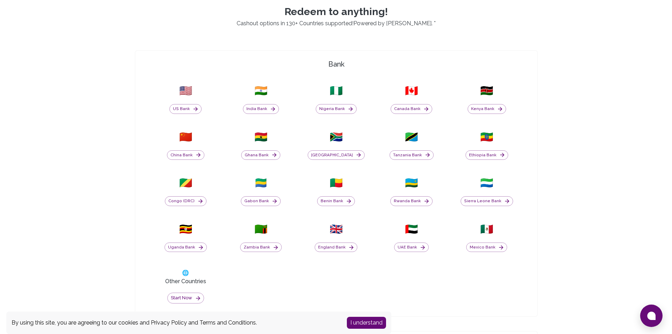
scroll to position [420, 0]
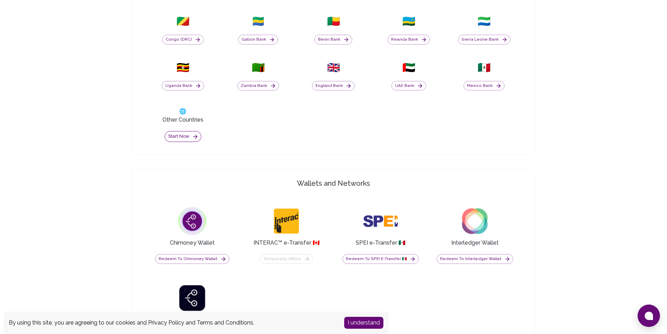
click at [188, 137] on button "Start now" at bounding box center [183, 136] width 37 height 11
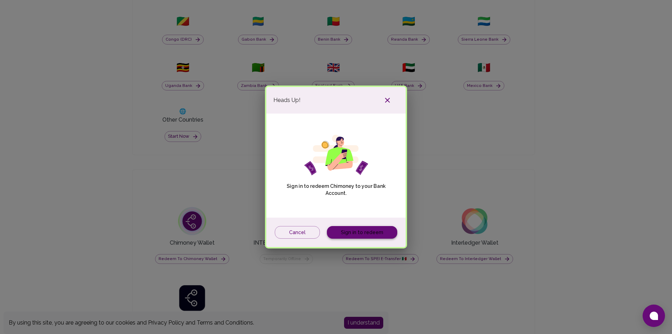
click at [381, 230] on link "Sign in to redeem" at bounding box center [362, 232] width 70 height 13
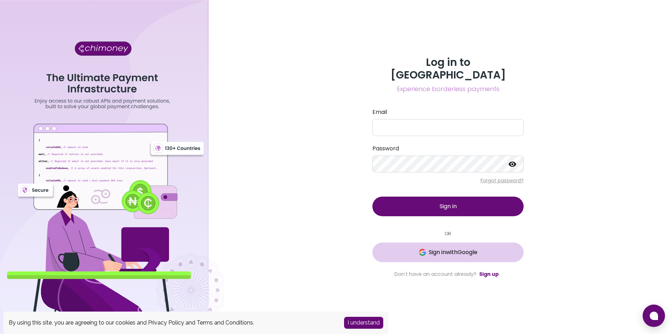
click at [451, 248] on span "Sign in with Google" at bounding box center [453, 252] width 49 height 8
click at [441, 248] on span "Sign in with Google" at bounding box center [453, 252] width 49 height 8
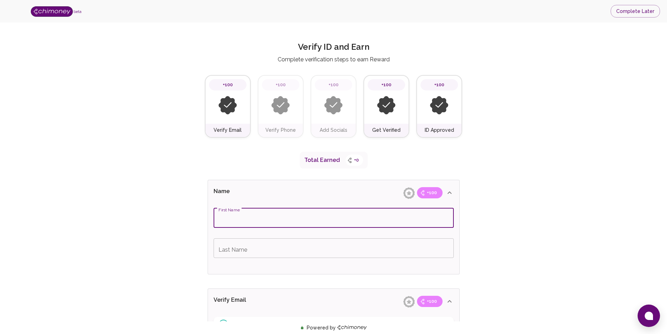
click at [252, 218] on input "First Name" at bounding box center [334, 218] width 240 height 20
type input "Kemuel"
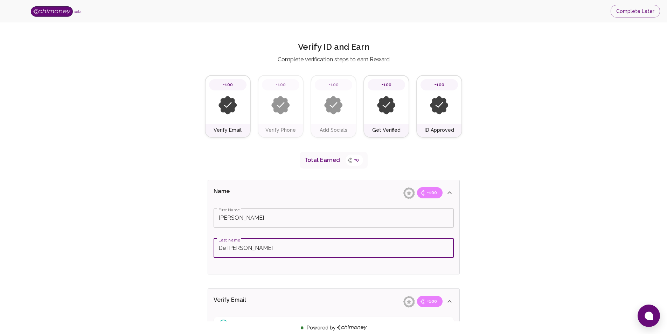
type input "De Leon"
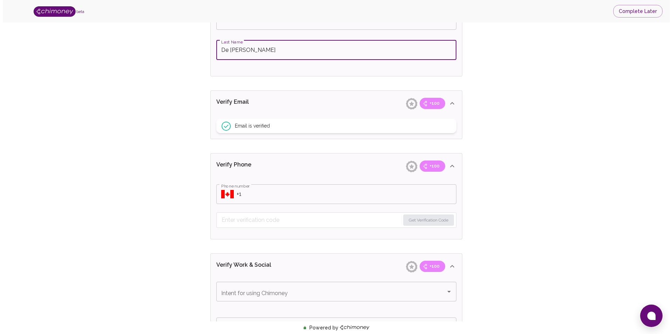
scroll to position [210, 0]
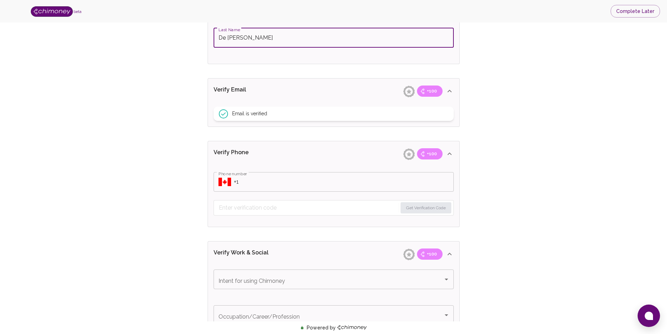
click at [257, 180] on input "Phone number" at bounding box center [344, 182] width 220 height 20
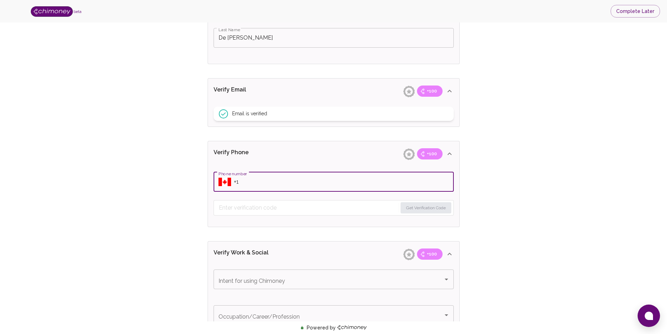
click at [226, 180] on icon "Select country" at bounding box center [224, 181] width 13 height 8
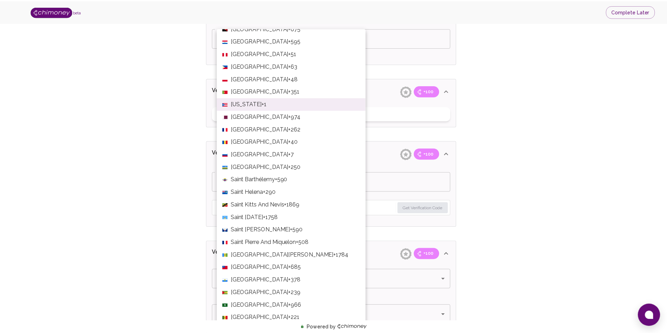
scroll to position [1919, 0]
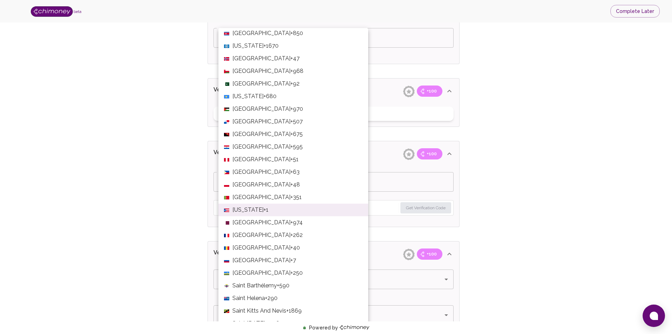
click at [253, 169] on span "Philippines" at bounding box center [261, 172] width 58 height 8
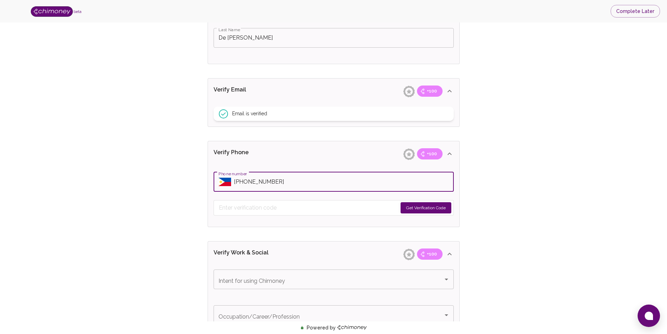
type input "+63 9262 248028"
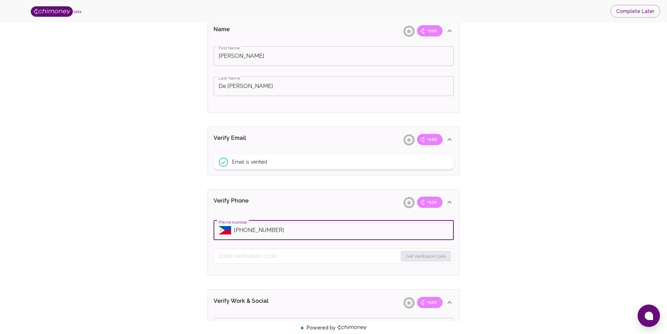
scroll to position [0, 0]
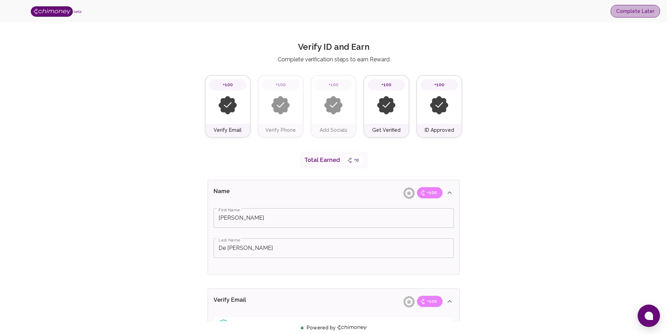
click at [636, 14] on button "Complete Later" at bounding box center [635, 11] width 49 height 13
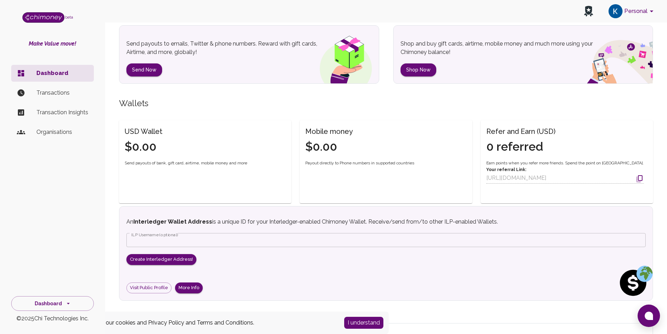
scroll to position [105, 0]
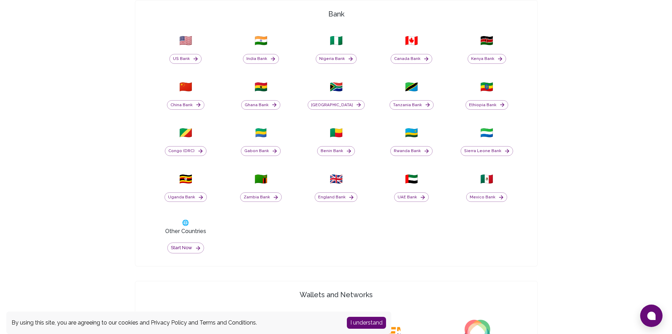
scroll to position [420, 0]
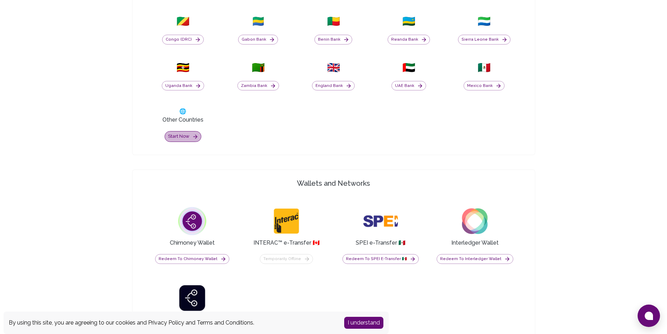
click at [186, 136] on button "Start now" at bounding box center [183, 136] width 37 height 11
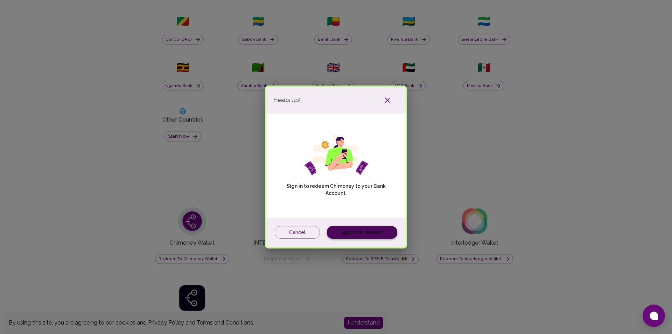
click at [362, 234] on link "Sign in to redeem" at bounding box center [362, 232] width 70 height 13
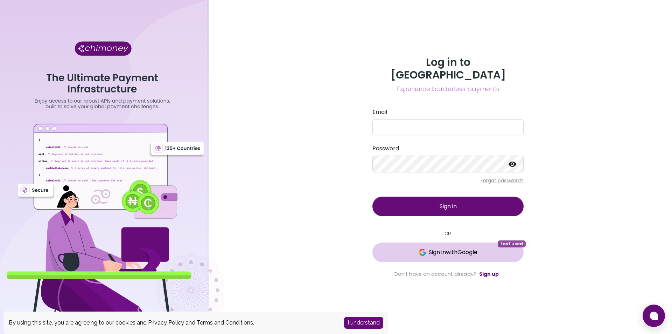
click at [442, 248] on span "Sign in with Google" at bounding box center [453, 252] width 49 height 8
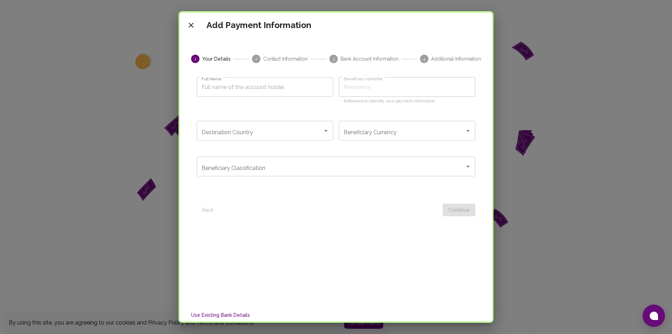
click at [256, 86] on input "Full Name" at bounding box center [265, 87] width 137 height 20
type input "K"
type input "Ke"
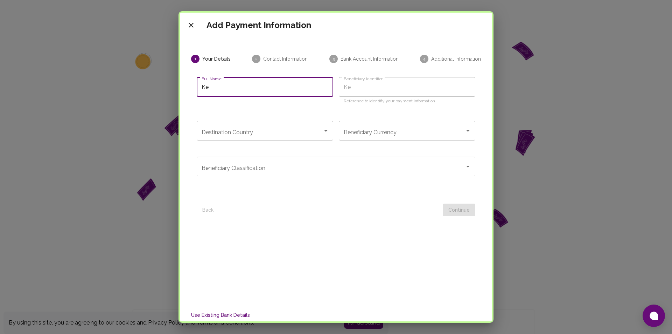
type input "Kem"
type input "Kemu"
type input "Kemue"
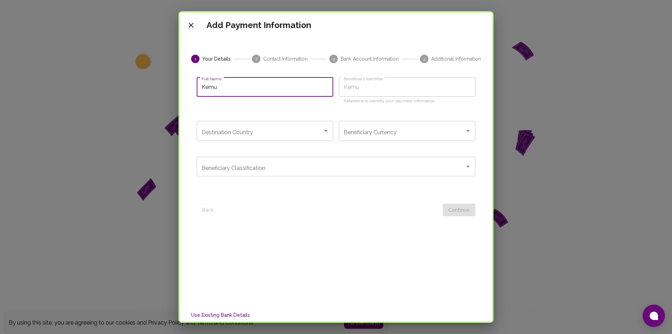
type input "Kemue"
type input "Kemuel"
type input "Kemuel D"
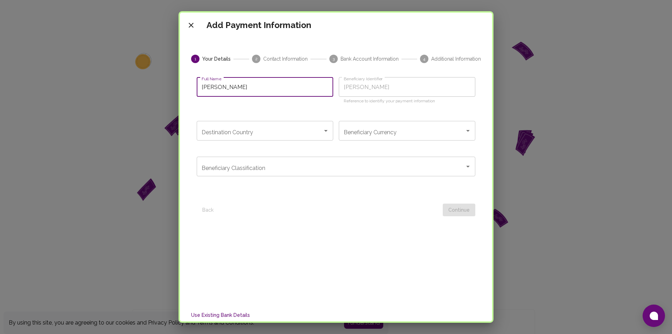
type input "Kemuel Dd"
type input "Kemuel Dde"
type input "Kemuel Dd"
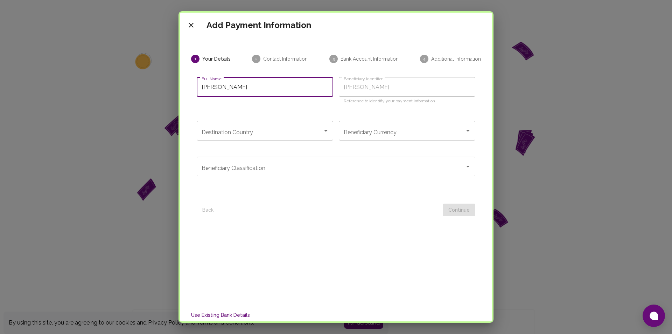
type input "Kemuel Dd"
type input "Kemuel D"
type input "Kemuel De"
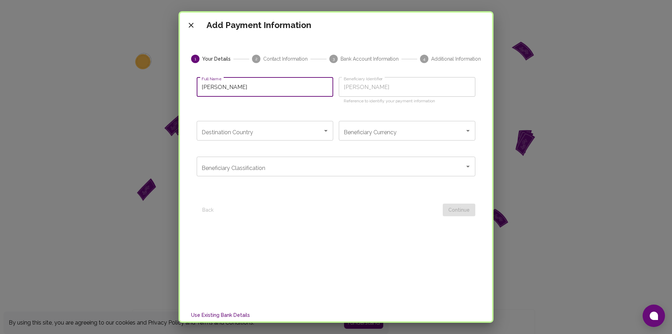
type input "Kemuel De L"
type input "Kemuel De Le"
type input "Kemuel De Leo"
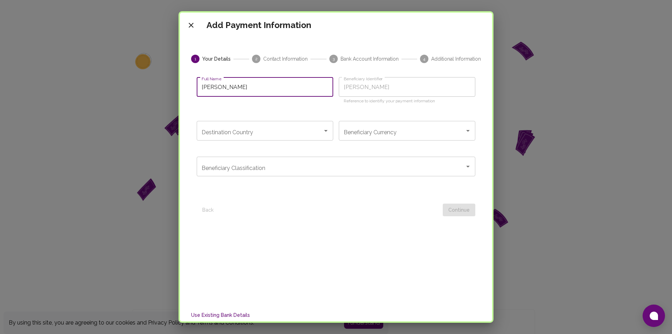
type input "Kemuel De Leo"
type input "Kemuel De Leon"
click at [296, 130] on input "Destination Country" at bounding box center [260, 130] width 120 height 13
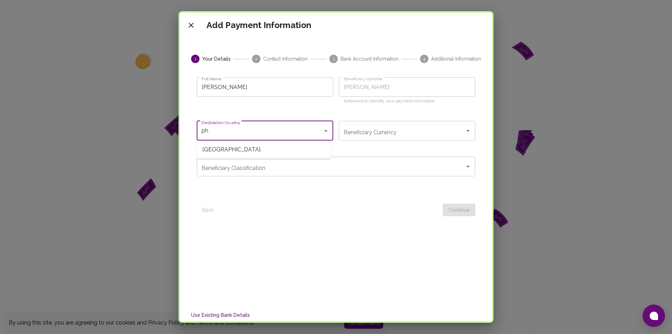
click at [234, 149] on span "Philippines" at bounding box center [264, 149] width 134 height 13
type input "Philippines"
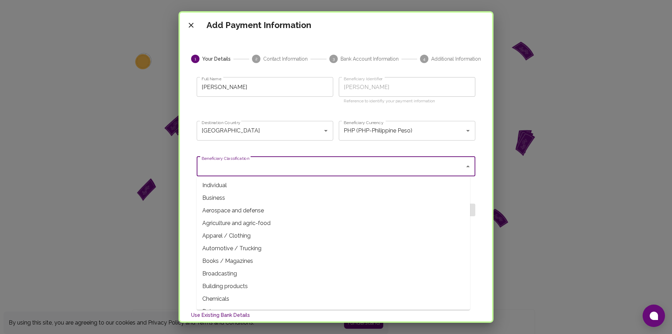
click at [280, 168] on input "Beneficiary Classification" at bounding box center [331, 166] width 262 height 13
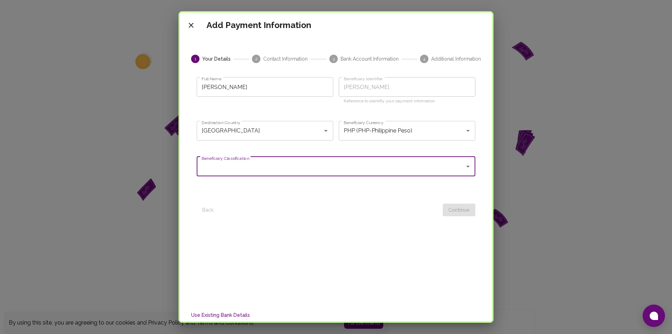
click at [239, 170] on input "Beneficiary Classification" at bounding box center [331, 166] width 262 height 13
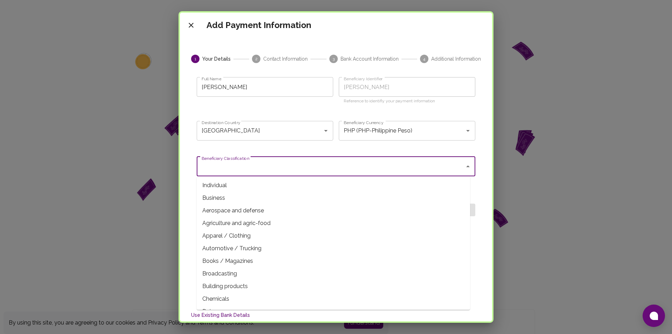
click at [217, 184] on span "Individual" at bounding box center [333, 185] width 273 height 13
type input "Individual"
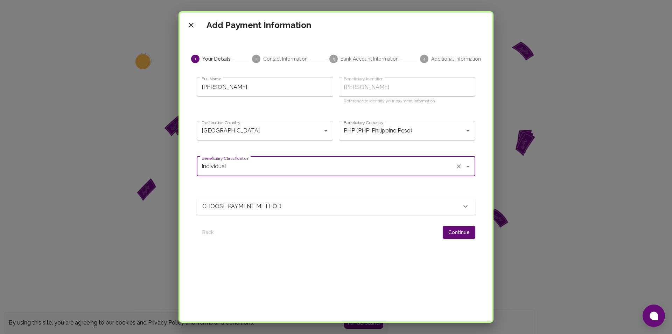
click at [264, 205] on p "CHOOSE PAYMENT METHOD" at bounding box center [244, 206] width 85 height 8
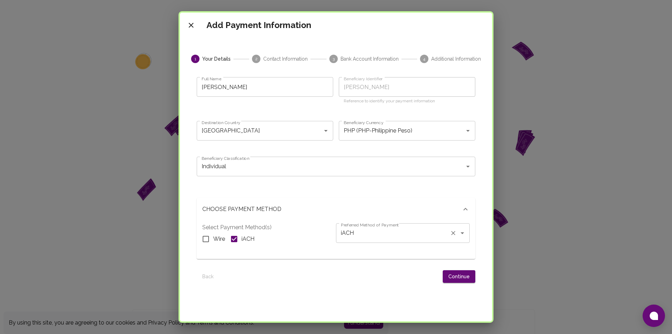
click at [354, 233] on input "iACH" at bounding box center [393, 232] width 108 height 13
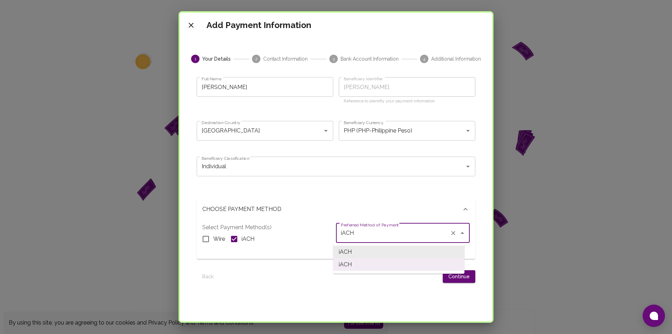
click at [354, 233] on input "iACH" at bounding box center [393, 232] width 108 height 13
click at [341, 204] on div "CHOOSE PAYMENT METHOD" at bounding box center [336, 209] width 279 height 22
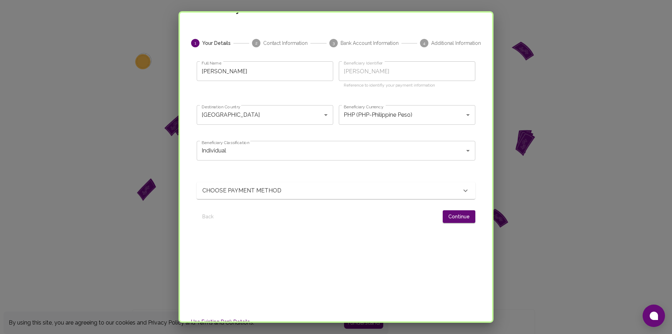
scroll to position [70, 0]
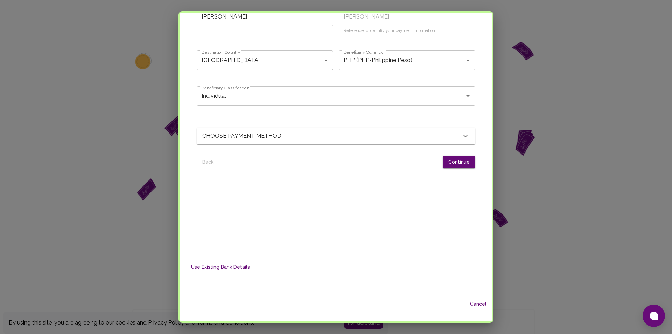
click at [307, 137] on div "CHOOSE PAYMENT METHOD" at bounding box center [331, 136] width 259 height 8
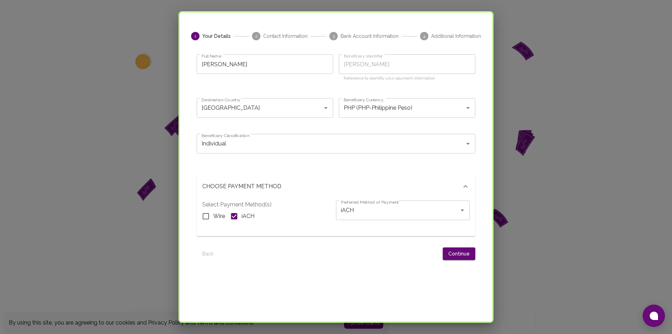
scroll to position [114, 0]
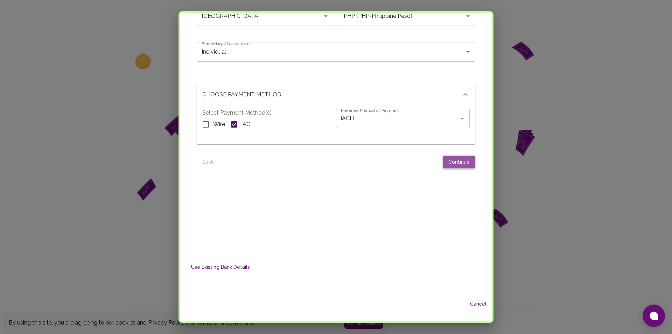
click at [449, 162] on button "Continue" at bounding box center [459, 161] width 33 height 13
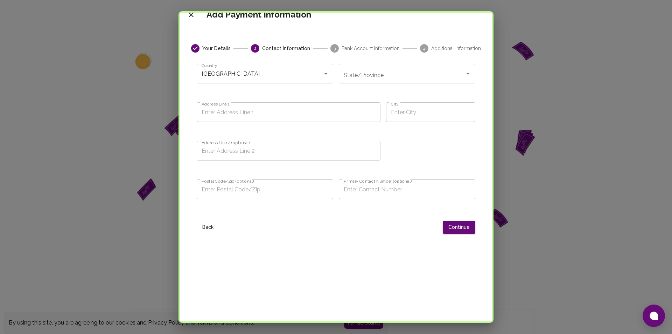
scroll to position [0, 0]
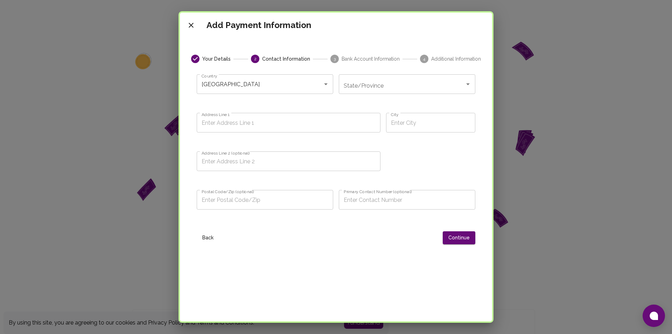
click at [371, 90] on input "State/Province" at bounding box center [402, 83] width 120 height 13
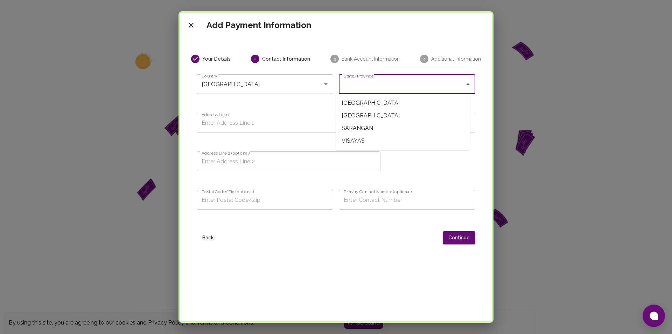
click at [360, 104] on span "LUZON" at bounding box center [403, 103] width 134 height 13
type input "LUZON"
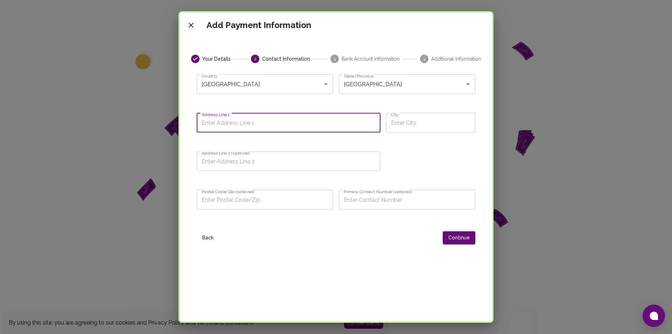
click at [280, 126] on input "Address Line 1" at bounding box center [289, 123] width 184 height 20
type input "San Guillermo"
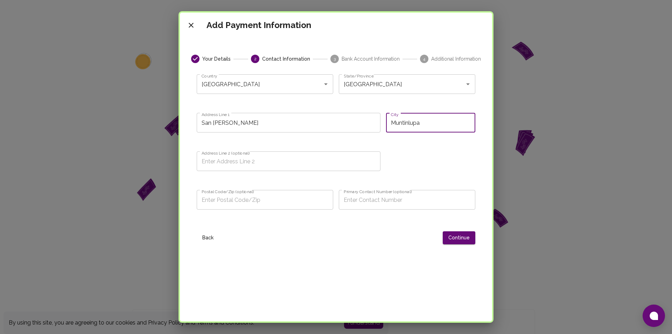
type input "Muntinlupa"
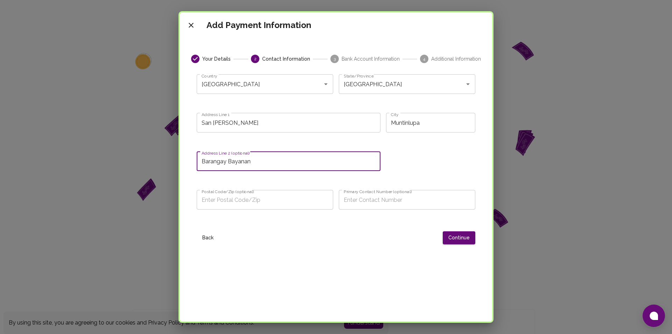
type input "Barangay Bayanan"
click at [202, 121] on input "San Guillermo" at bounding box center [289, 123] width 184 height 20
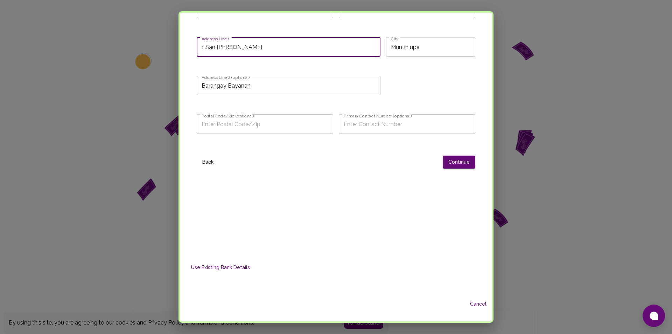
scroll to position [76, 0]
type input "1 San Guillermo"
click at [253, 124] on input "Postal Code/Zip (optional)" at bounding box center [265, 124] width 137 height 20
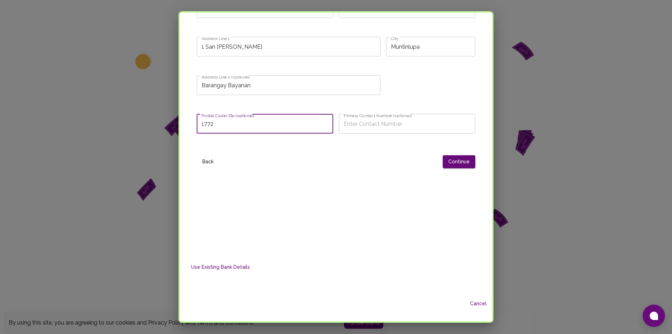
type input "1772"
click at [361, 118] on label "Primary Contact Number (optional)" at bounding box center [378, 115] width 68 height 6
click at [361, 118] on input "Primary Contact Number (optional)" at bounding box center [407, 124] width 137 height 20
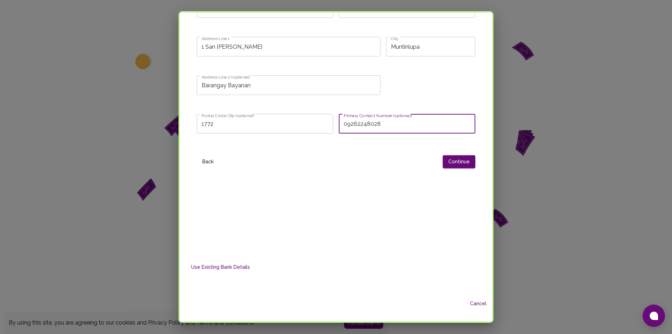
type input "09262248028"
click at [443, 163] on button "Continue" at bounding box center [459, 161] width 33 height 13
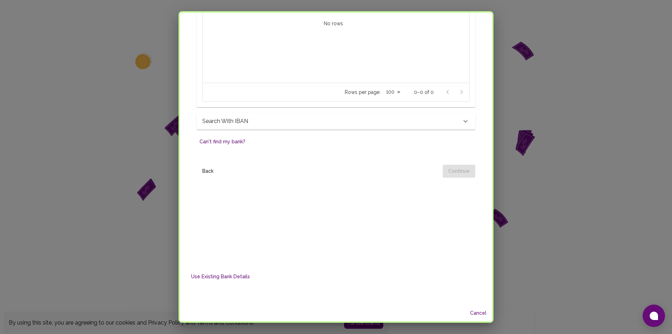
scroll to position [285, 0]
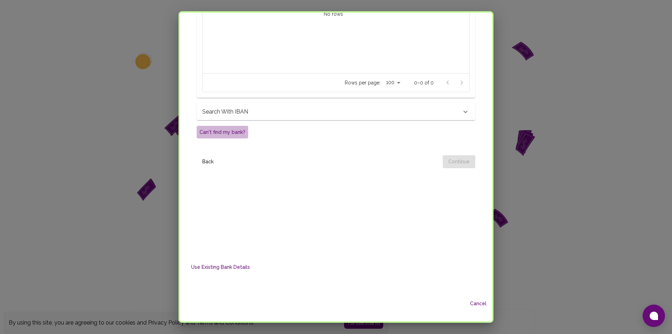
click at [243, 134] on button "Can't find my bank?" at bounding box center [222, 132] width 51 height 13
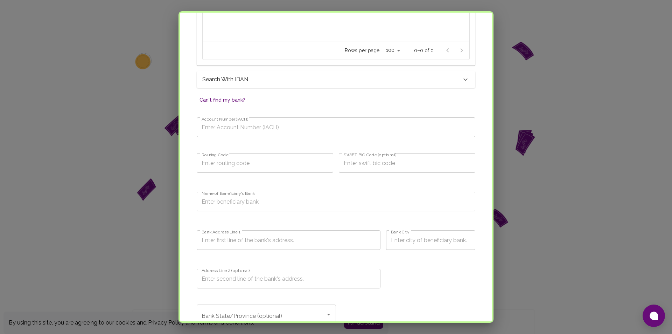
scroll to position [320, 0]
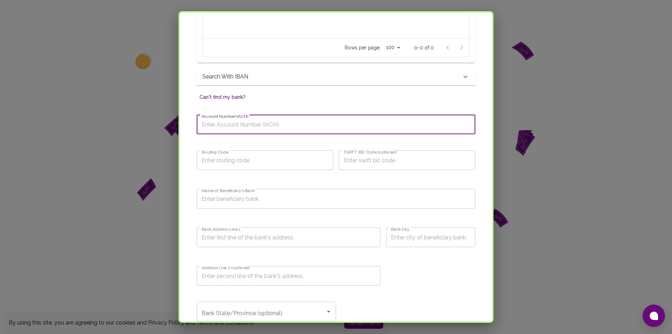
click at [262, 127] on input "Account Number (iACH)" at bounding box center [336, 124] width 279 height 20
click at [241, 119] on input "Account Number (iACH)" at bounding box center [336, 124] width 279 height 20
type input "016726560384"
click at [247, 164] on input "Routing Code" at bounding box center [265, 160] width 137 height 20
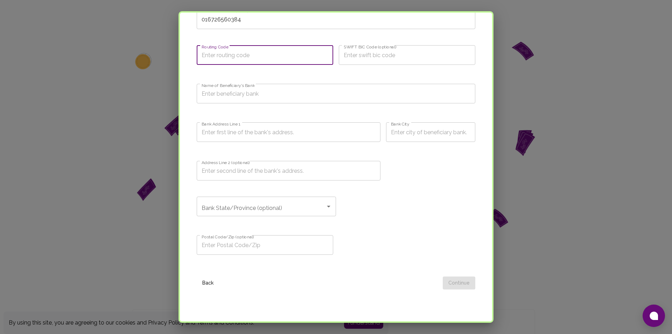
click at [410, 131] on input "Bank City" at bounding box center [430, 132] width 89 height 20
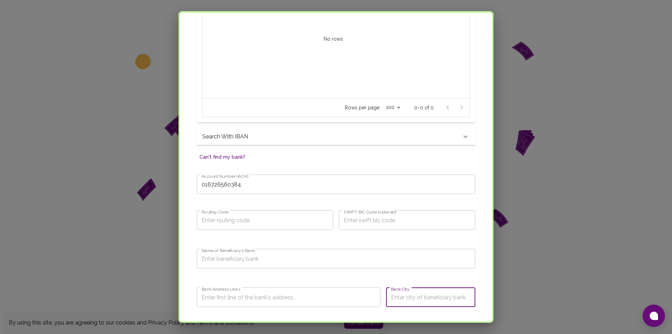
scroll to position [215, 0]
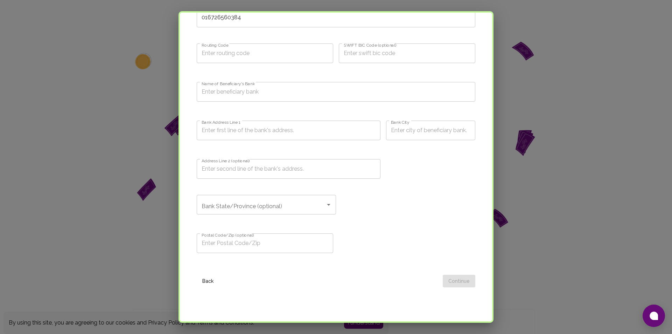
click at [315, 201] on input "Bank State/Province (optional)" at bounding box center [261, 204] width 123 height 13
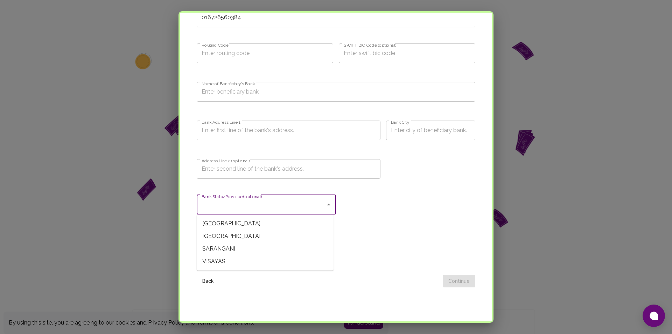
click at [320, 196] on div "Bank State/Province (optional)" at bounding box center [266, 205] width 139 height 20
click at [369, 191] on div "Bank State/Province (optional) Bank State/Province (optional)" at bounding box center [333, 207] width 284 height 36
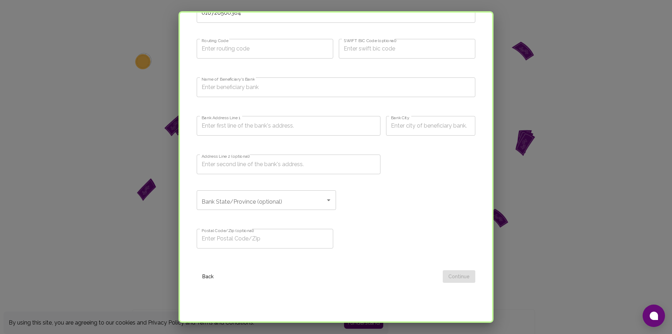
scroll to position [180, 0]
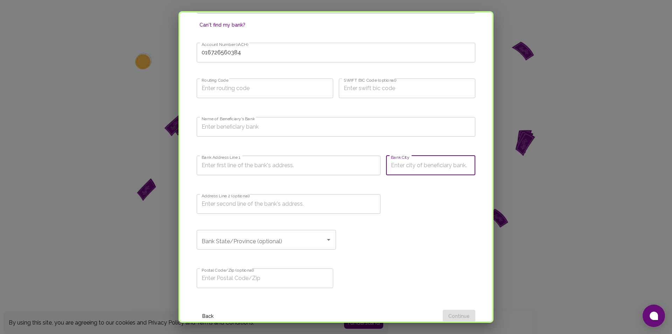
click at [395, 168] on input "Bank City" at bounding box center [430, 165] width 89 height 20
click at [381, 179] on div "Bank City Bank City" at bounding box center [428, 166] width 95 height 39
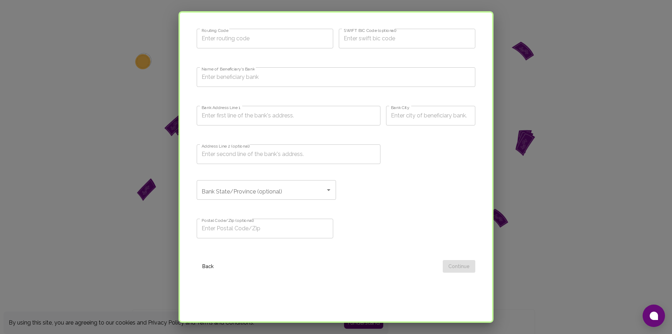
scroll to position [232, 0]
click at [204, 72] on input "Name of Beneficiary's Bank" at bounding box center [336, 75] width 279 height 20
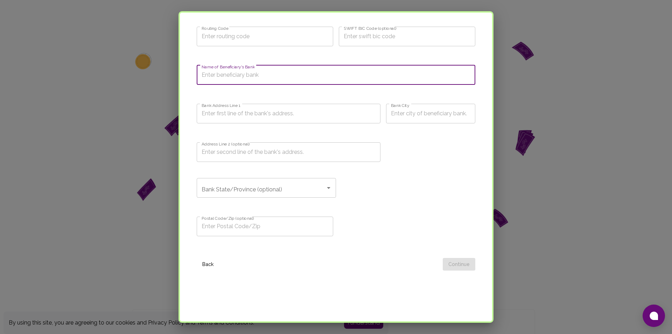
click at [255, 78] on input "Name of Beneficiary's Bank" at bounding box center [336, 75] width 279 height 20
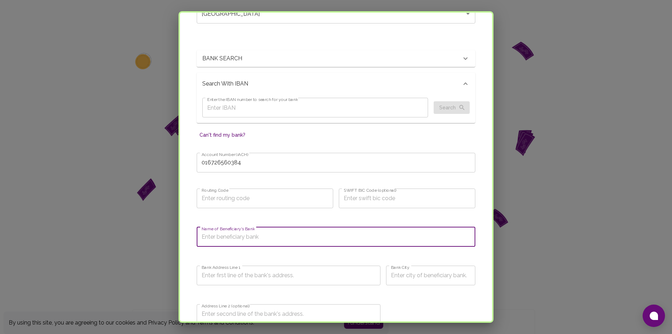
scroll to position [19, 0]
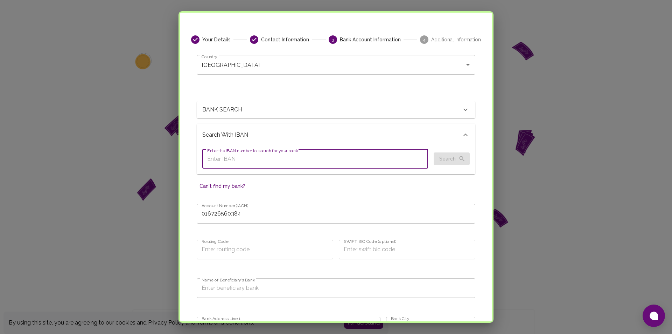
click at [324, 160] on input "Enter the IBAN number to search for your bank" at bounding box center [315, 159] width 226 height 20
type input "gotyme"
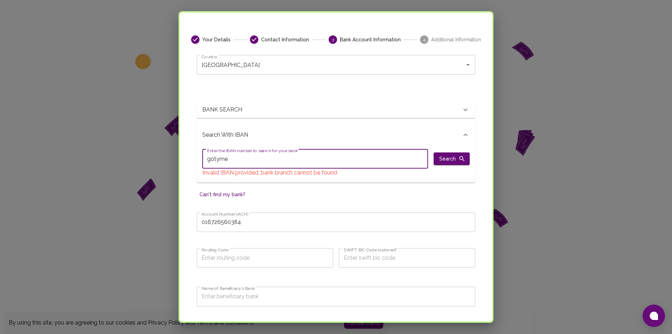
click at [325, 157] on input "gotyme" at bounding box center [315, 159] width 226 height 20
click at [332, 159] on input "GO" at bounding box center [315, 159] width 226 height 20
type input "\"
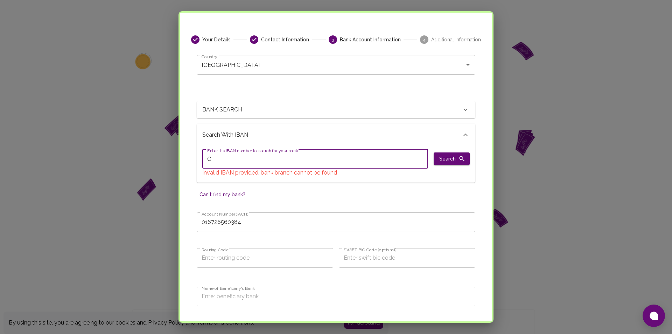
type input "G"
click at [326, 157] on input "G" at bounding box center [315, 159] width 226 height 20
type input "visa"
click at [321, 159] on input "visa" at bounding box center [315, 159] width 226 height 20
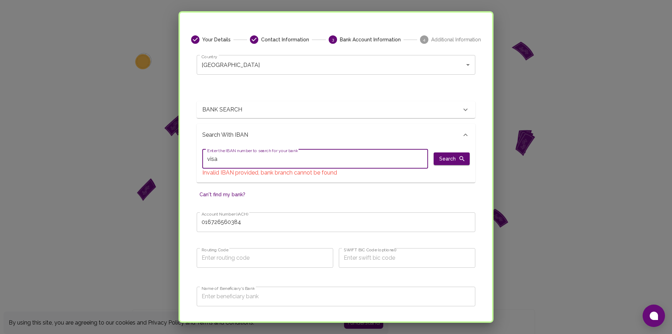
click at [321, 159] on input "visa" at bounding box center [315, 159] width 226 height 20
click at [279, 135] on p "Search with IBAN" at bounding box center [244, 135] width 85 height 8
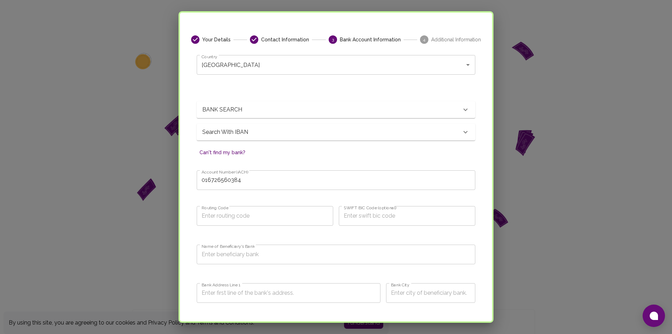
click at [279, 114] on p "Search with IBAN" at bounding box center [244, 109] width 85 height 8
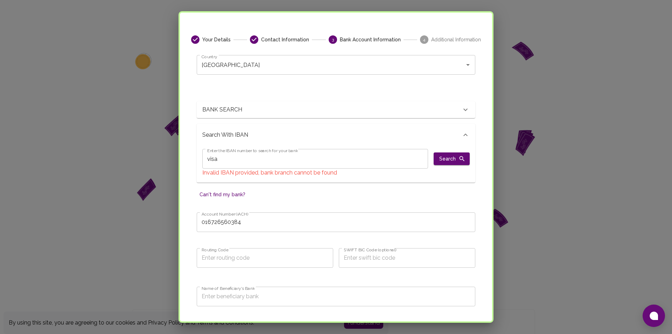
click at [395, 135] on div "Search with IBAN" at bounding box center [331, 135] width 259 height 8
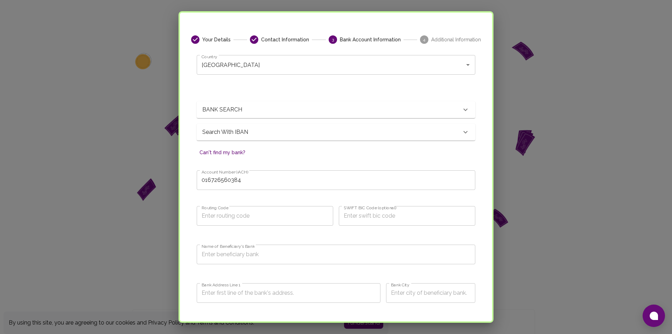
click at [377, 114] on div "Search with IBAN" at bounding box center [331, 109] width 259 height 8
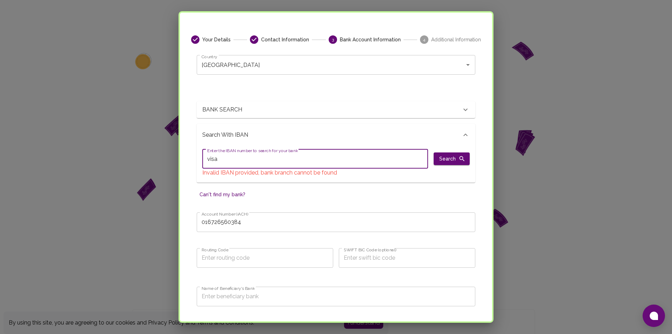
click at [284, 158] on input "visa" at bounding box center [315, 159] width 226 height 20
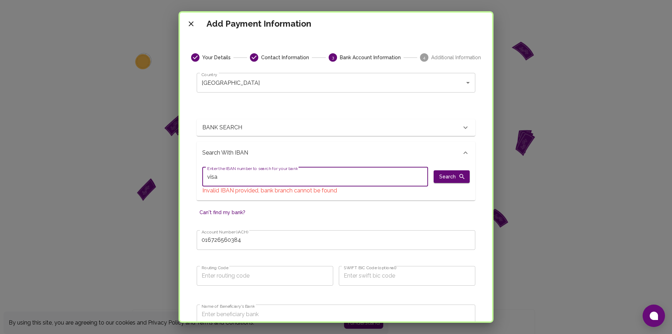
scroll to position [0, 0]
click at [260, 183] on input "visa" at bounding box center [315, 178] width 226 height 20
click at [265, 174] on input "gotyme" at bounding box center [315, 178] width 226 height 20
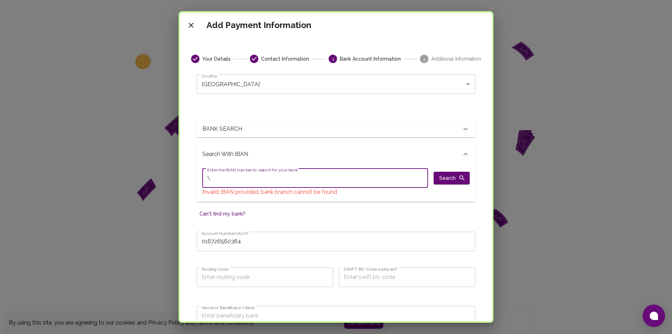
type input "\"
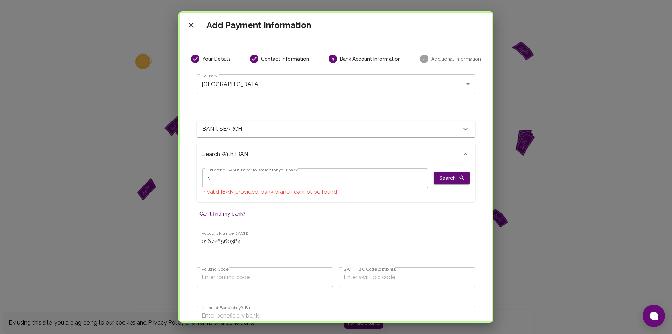
click at [304, 130] on div "BANK SEARCH" at bounding box center [331, 129] width 259 height 8
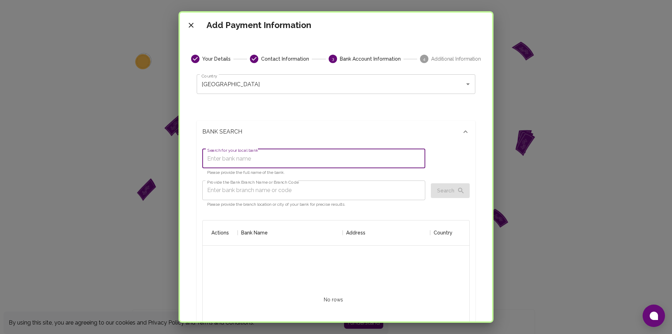
click at [257, 163] on input "Search for your local bank" at bounding box center [313, 158] width 223 height 20
type input "gotyme"
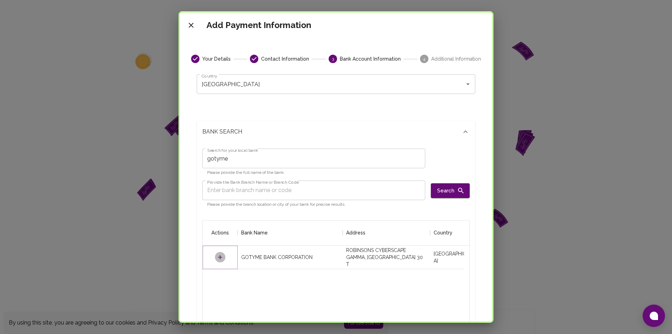
click at [219, 258] on icon "Select" at bounding box center [220, 256] width 7 height 7
type input "GOTYPHM2XXX"
type input "GOTYME BANK CORPORATION"
type input "ROBINSONS CYBERSCAPE GAMMA, FL 30 T"
type input "METROPOLITAN MANILA"
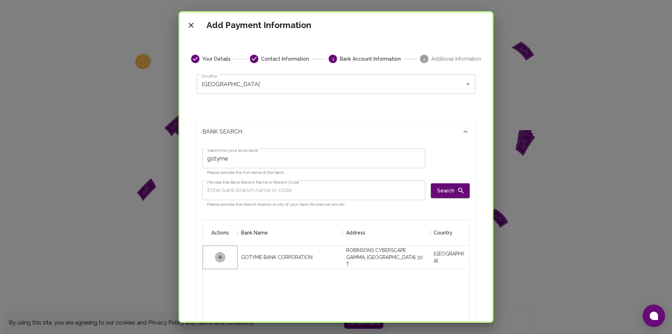
type input "OPAZ AND RUBY ROADS, ORTIGAS CNTR,"
type input "1605"
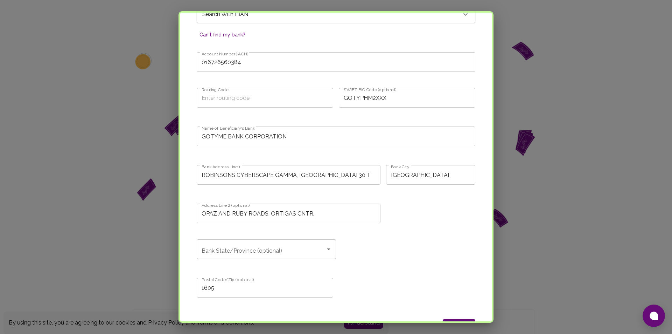
scroll to position [481, 0]
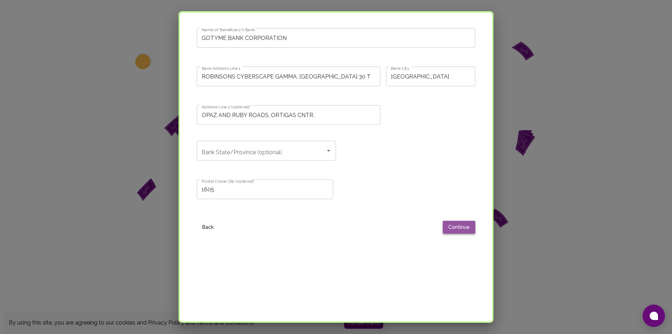
click at [459, 226] on button "Continue" at bounding box center [459, 227] width 33 height 13
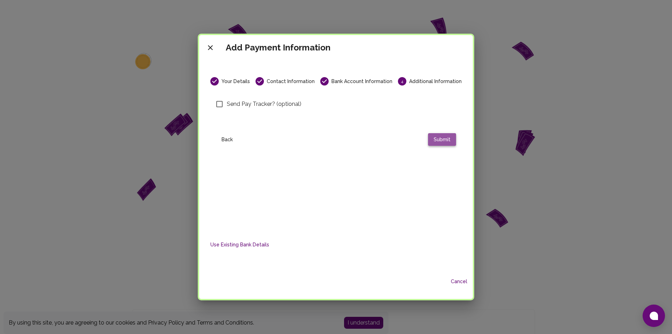
click at [439, 138] on button "Submit" at bounding box center [442, 139] width 28 height 13
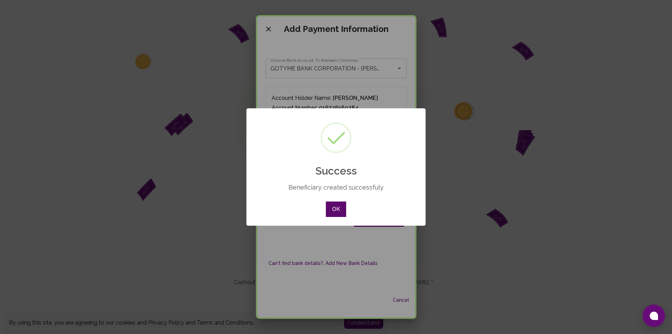
click at [331, 204] on button "OK" at bounding box center [336, 208] width 20 height 15
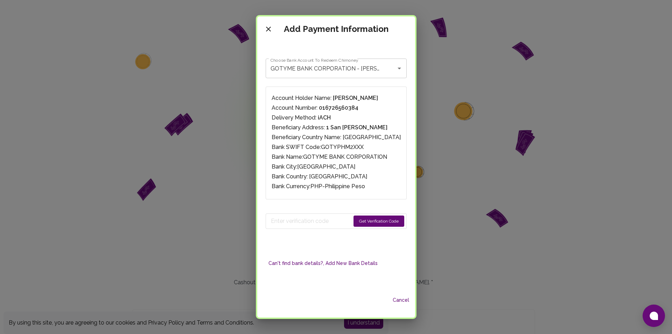
click at [363, 221] on button "Get Verification Code" at bounding box center [379, 220] width 51 height 11
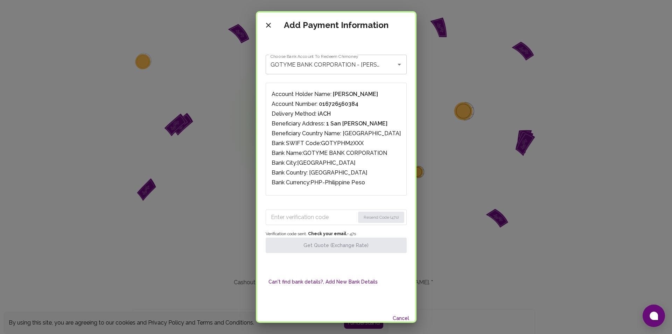
click at [306, 219] on input "Enter verification code" at bounding box center [313, 216] width 84 height 11
paste input "5307"
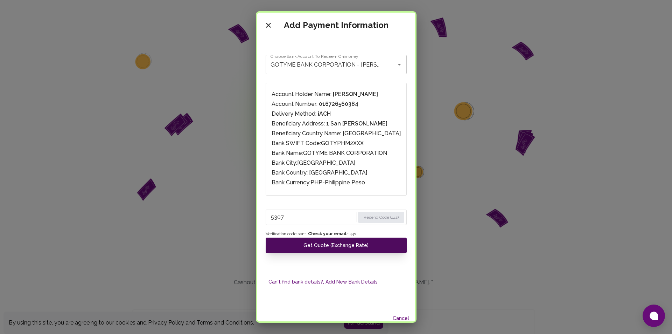
type input "5307"
click at [325, 247] on button "Get Quote (Exchange Rate)" at bounding box center [336, 244] width 141 height 15
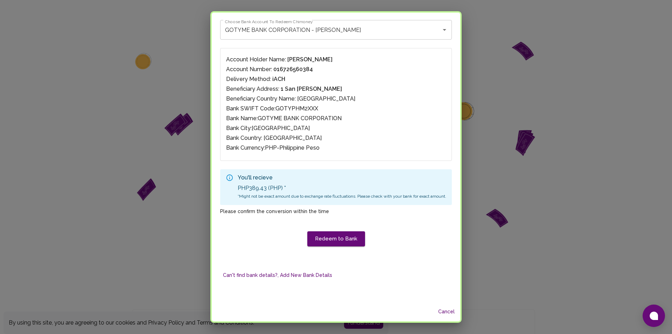
scroll to position [43, 0]
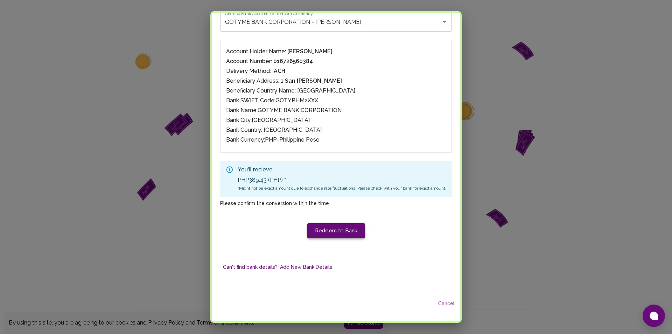
click at [321, 230] on button "Redeem to Bank" at bounding box center [336, 230] width 58 height 15
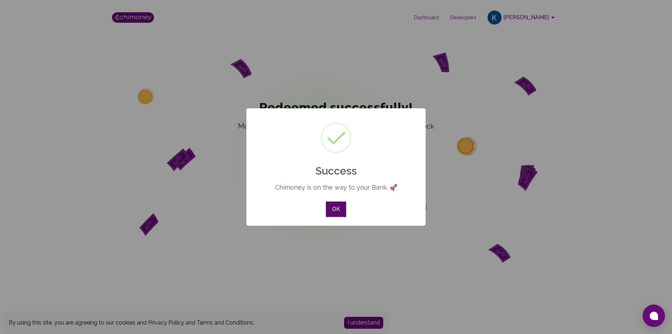
click at [336, 206] on button "OK" at bounding box center [336, 208] width 20 height 15
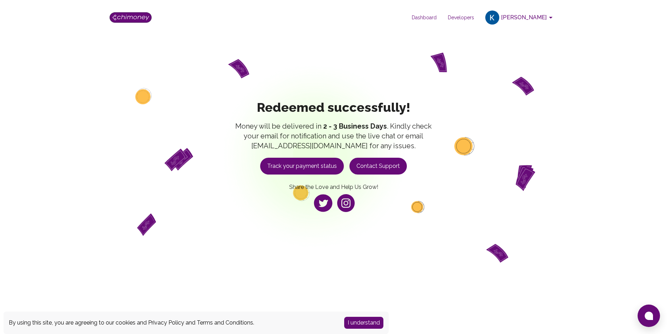
click at [304, 163] on button "Track your payment status" at bounding box center [302, 166] width 84 height 17
click at [524, 14] on button "Kemuel De Leon" at bounding box center [519, 17] width 75 height 18
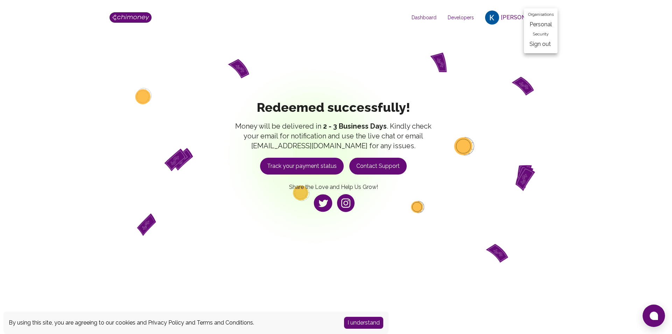
click at [469, 18] on div at bounding box center [336, 167] width 672 height 334
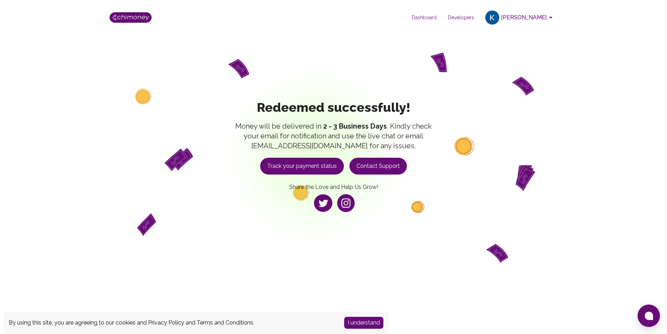
click at [456, 17] on span "Developers" at bounding box center [460, 17] width 37 height 7
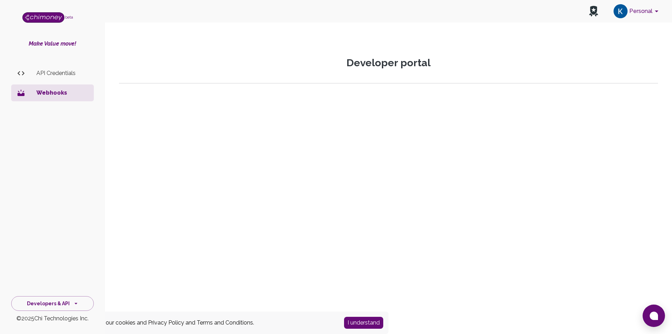
click at [46, 70] on p "API Credentials" at bounding box center [62, 73] width 52 height 8
click at [52, 89] on p "Webhooks" at bounding box center [62, 93] width 52 height 8
click at [654, 9] on icon "account of current user" at bounding box center [657, 11] width 8 height 8
click at [538, 93] on h2 "Manage billing" at bounding box center [539, 95] width 28 height 7
click at [653, 12] on icon "account of current user" at bounding box center [657, 11] width 8 height 8
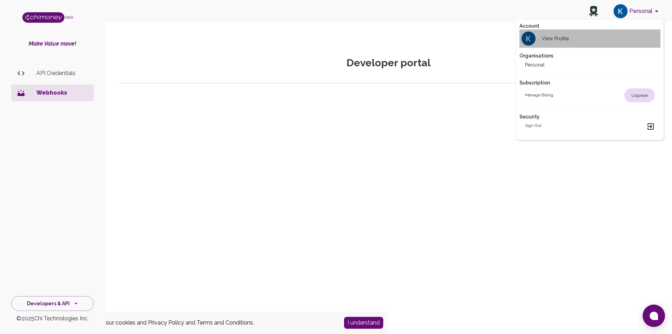
click at [559, 39] on h2 "View Profile" at bounding box center [555, 38] width 27 height 7
